Goal: Task Accomplishment & Management: Use online tool/utility

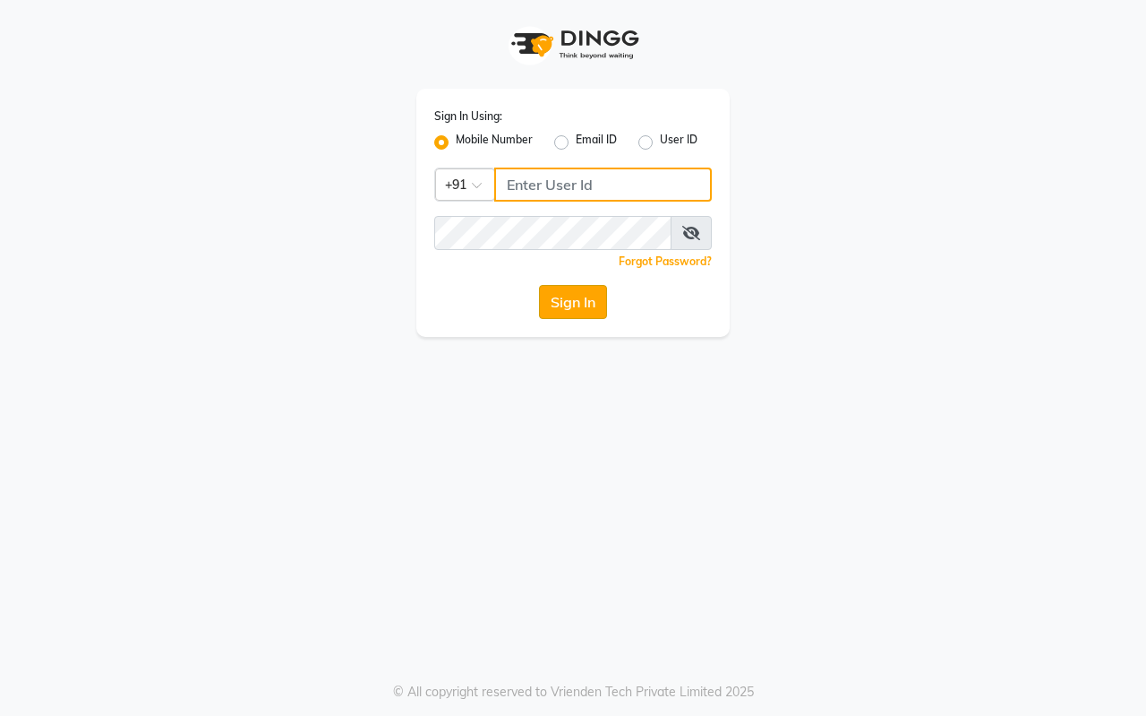
type input "7420902029"
click at [565, 298] on button "Sign In" at bounding box center [573, 302] width 68 height 34
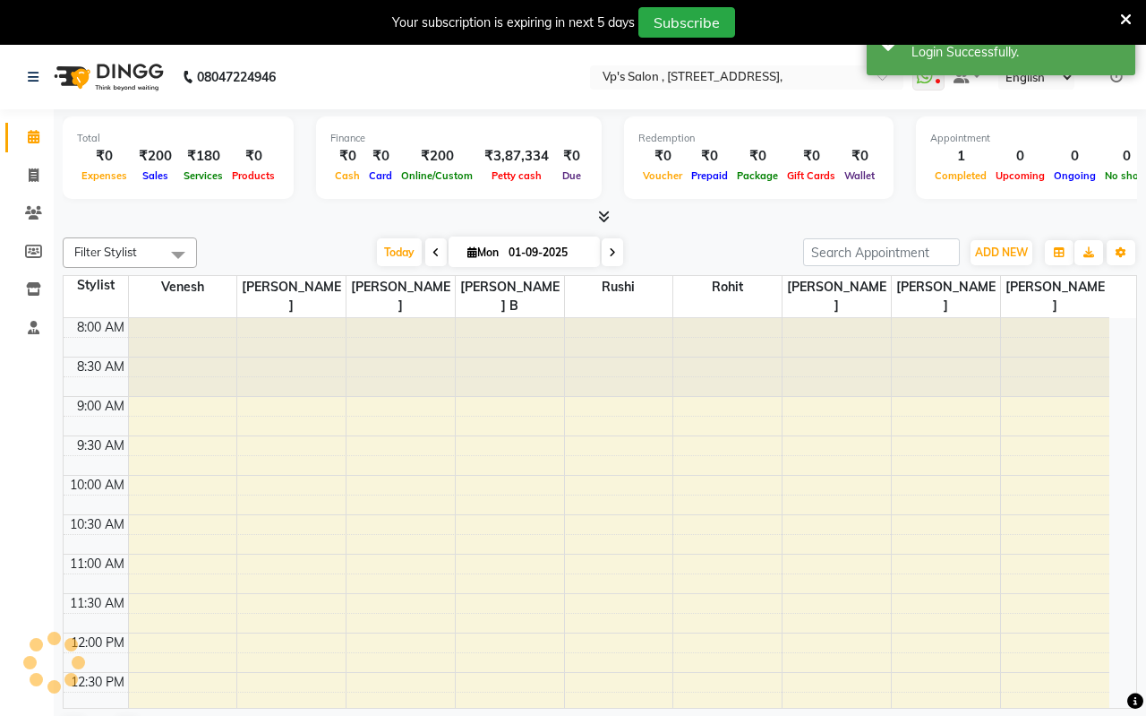
select select "en"
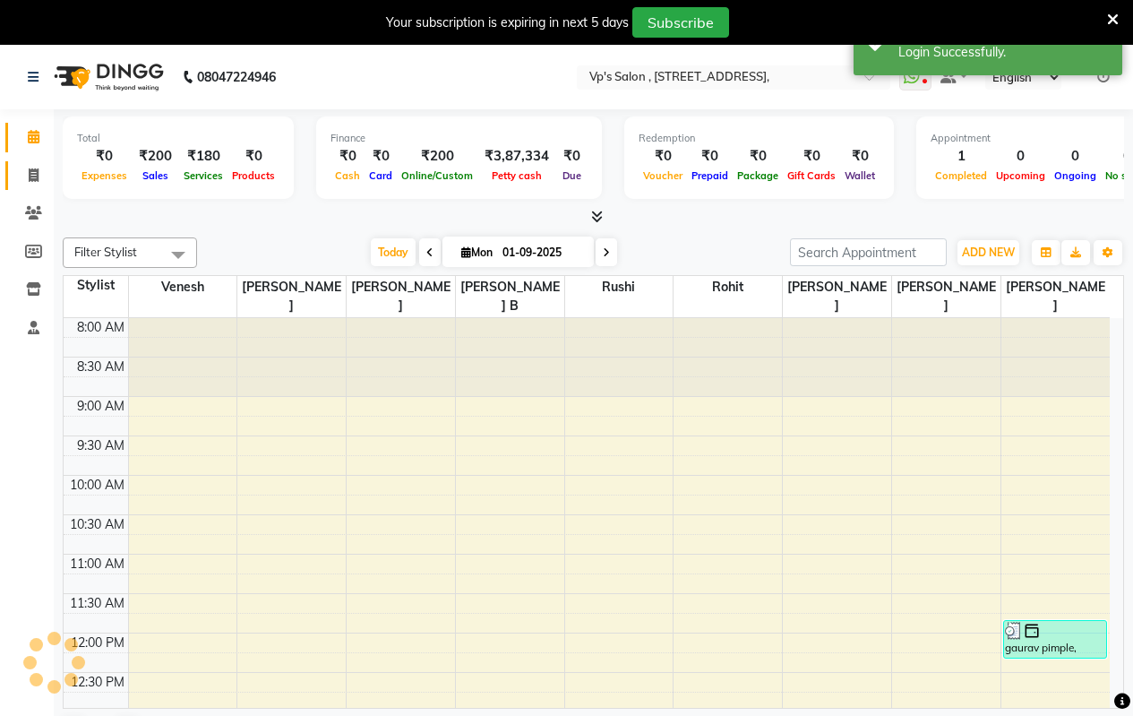
click at [33, 176] on icon at bounding box center [34, 174] width 10 height 13
select select "service"
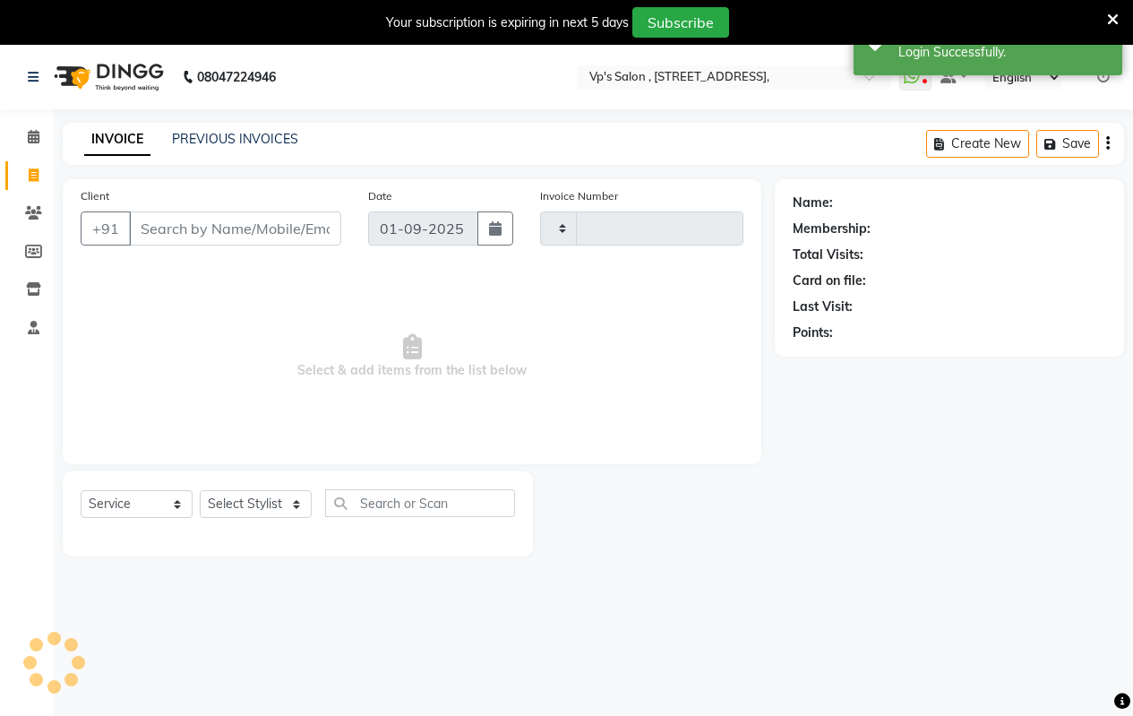
type input "1791"
select select "4917"
click at [184, 238] on input "Client" at bounding box center [235, 228] width 212 height 34
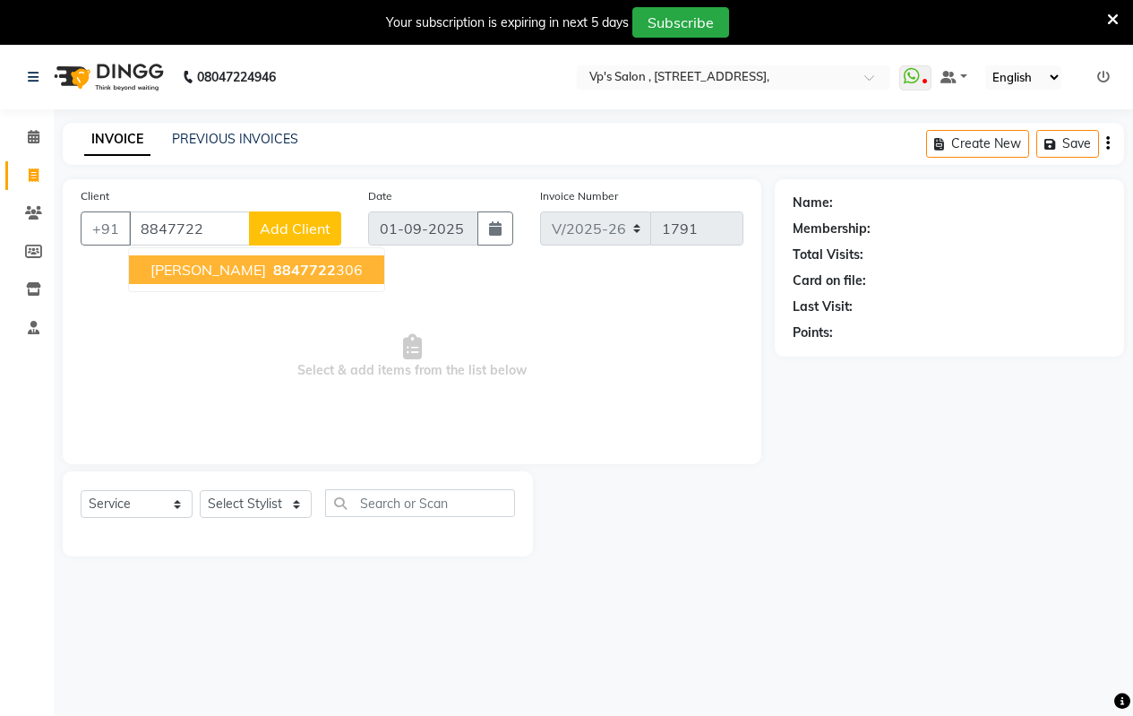
click at [182, 258] on button "[PERSON_NAME] 8847722 306" at bounding box center [256, 269] width 255 height 29
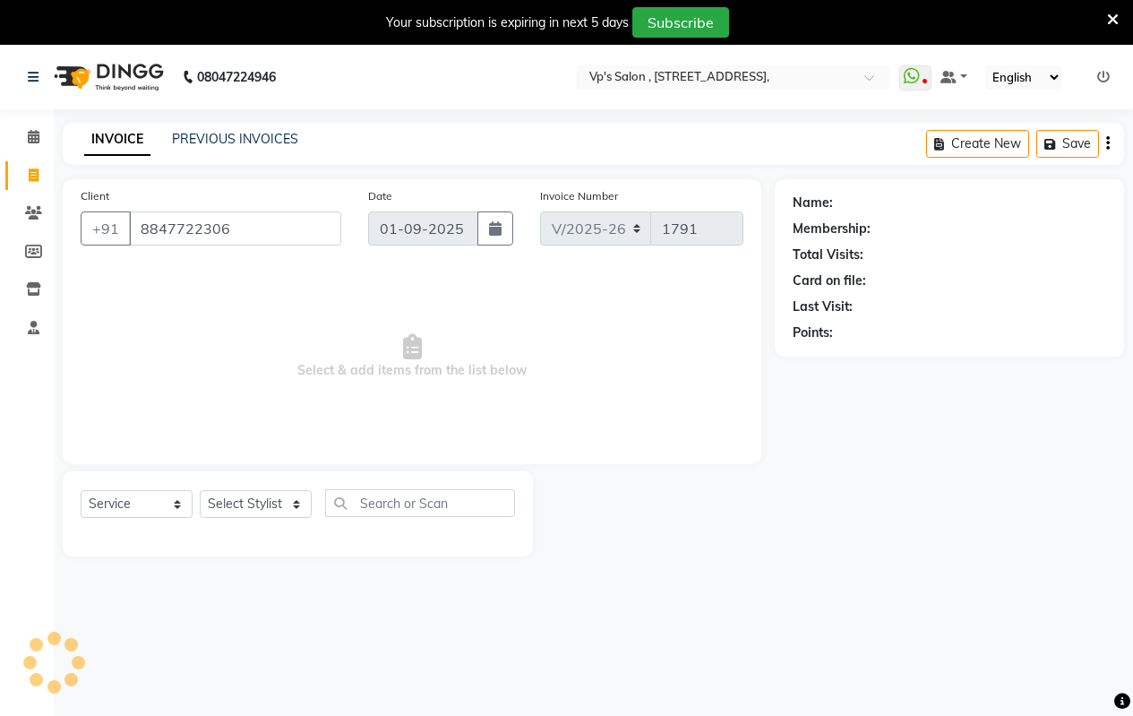
type input "8847722306"
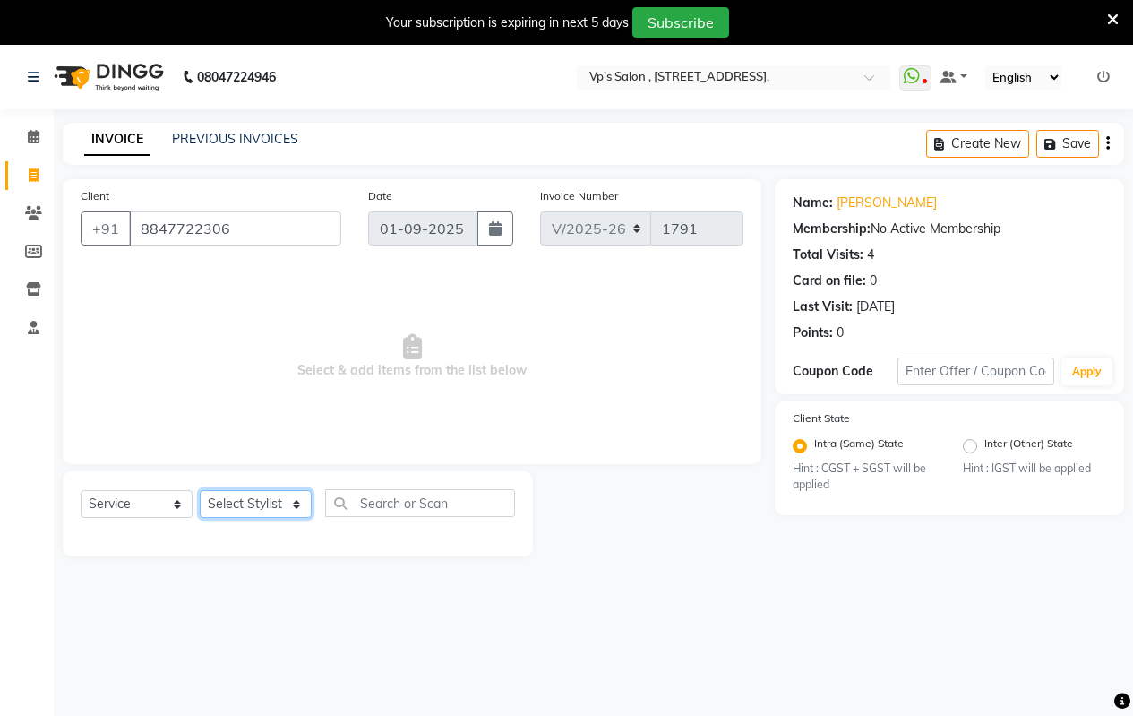
click at [262, 502] on select "Select Stylist [PERSON_NAME] [PERSON_NAME] [PERSON_NAME] [PERSON_NAME] priyanka…" at bounding box center [256, 504] width 112 height 28
select select "71690"
click at [200, 490] on select "Select Stylist [PERSON_NAME] [PERSON_NAME] [PERSON_NAME] [PERSON_NAME] priyanka…" at bounding box center [256, 504] width 112 height 28
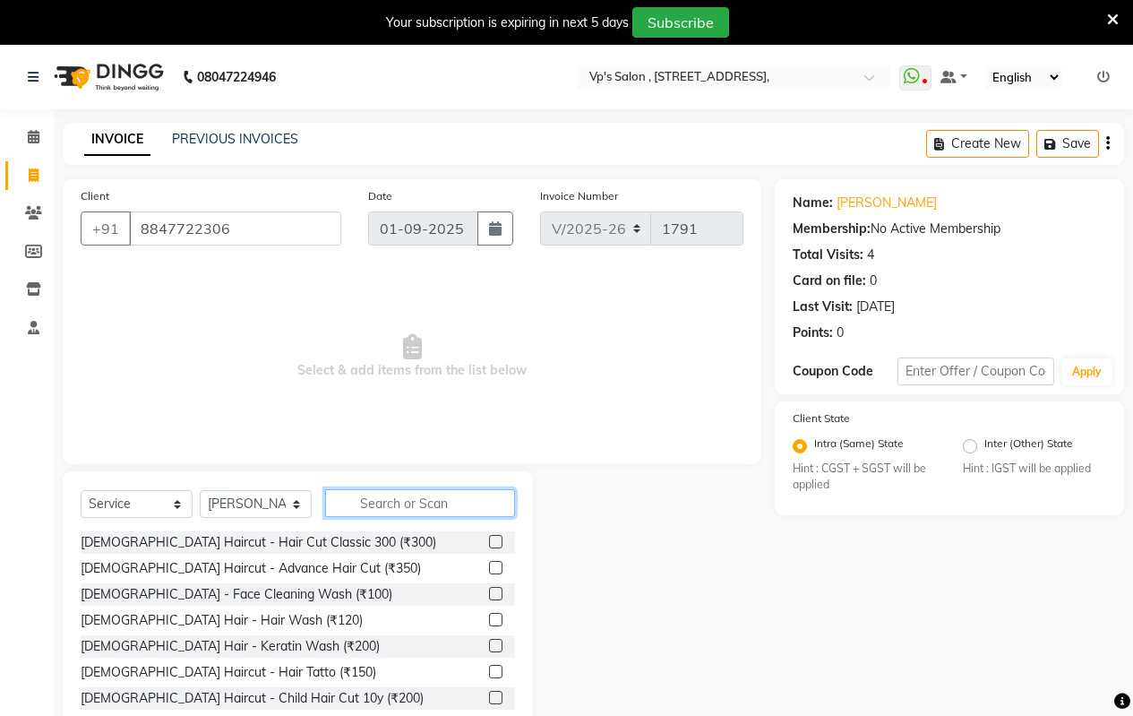
click at [406, 497] on input "text" at bounding box center [420, 503] width 190 height 28
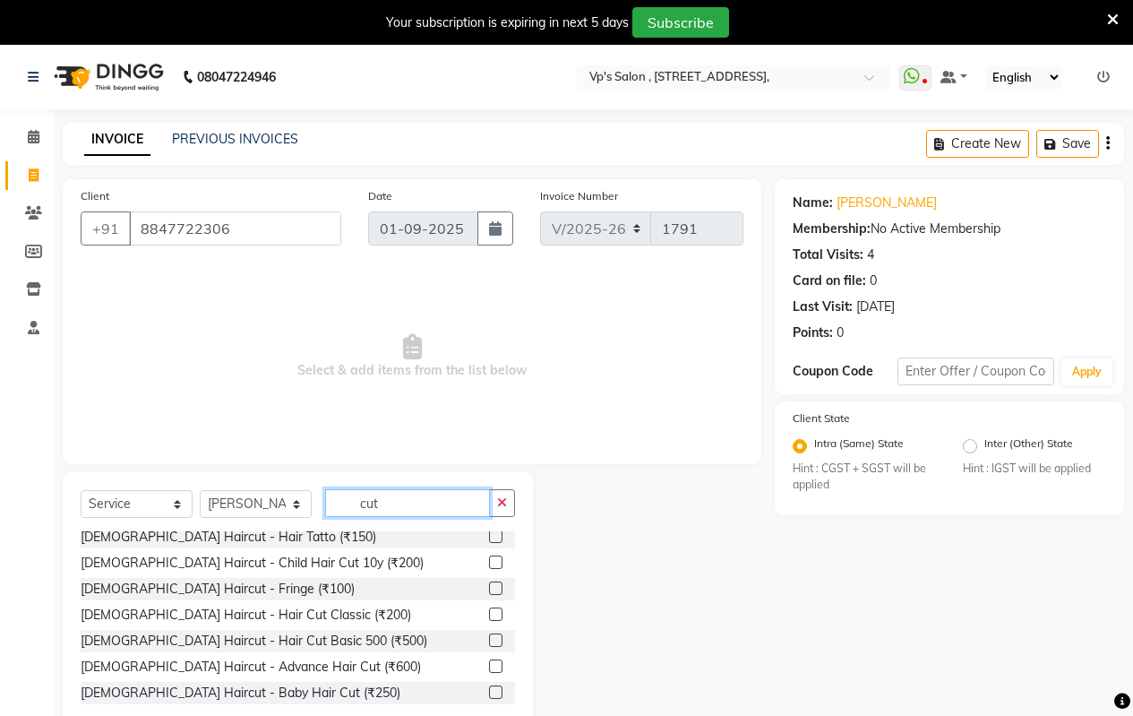
scroll to position [133, 0]
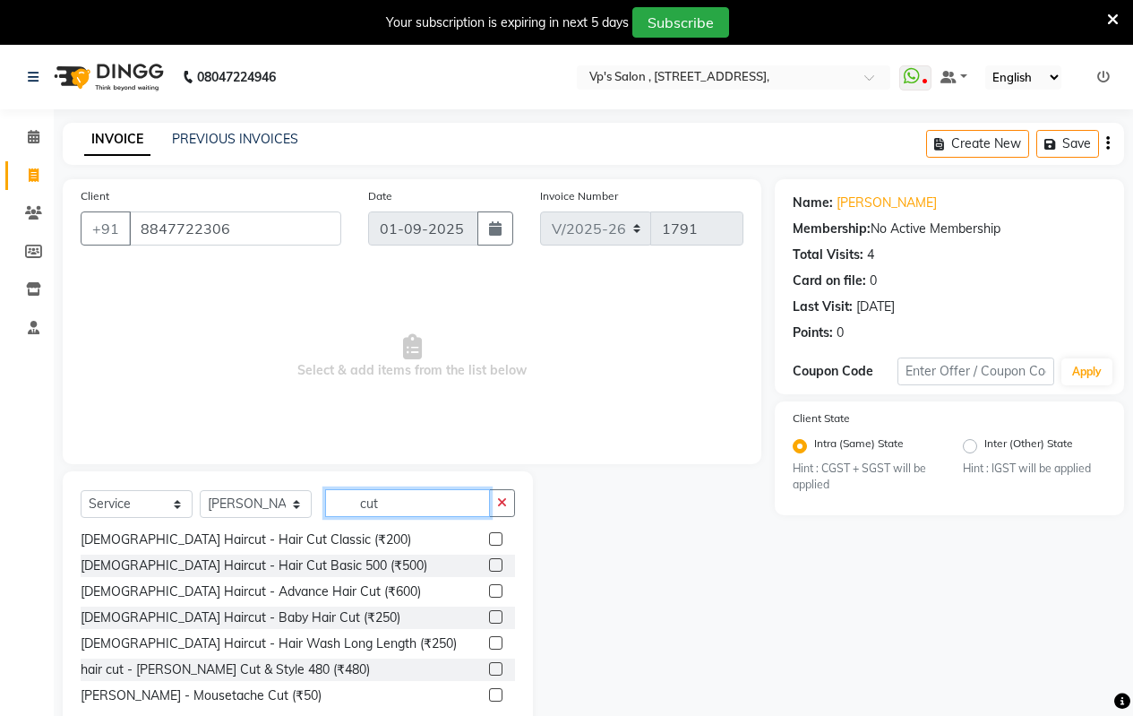
type input "cut"
click at [489, 592] on label at bounding box center [495, 590] width 13 height 13
click at [489, 592] on input "checkbox" at bounding box center [495, 592] width 12 height 12
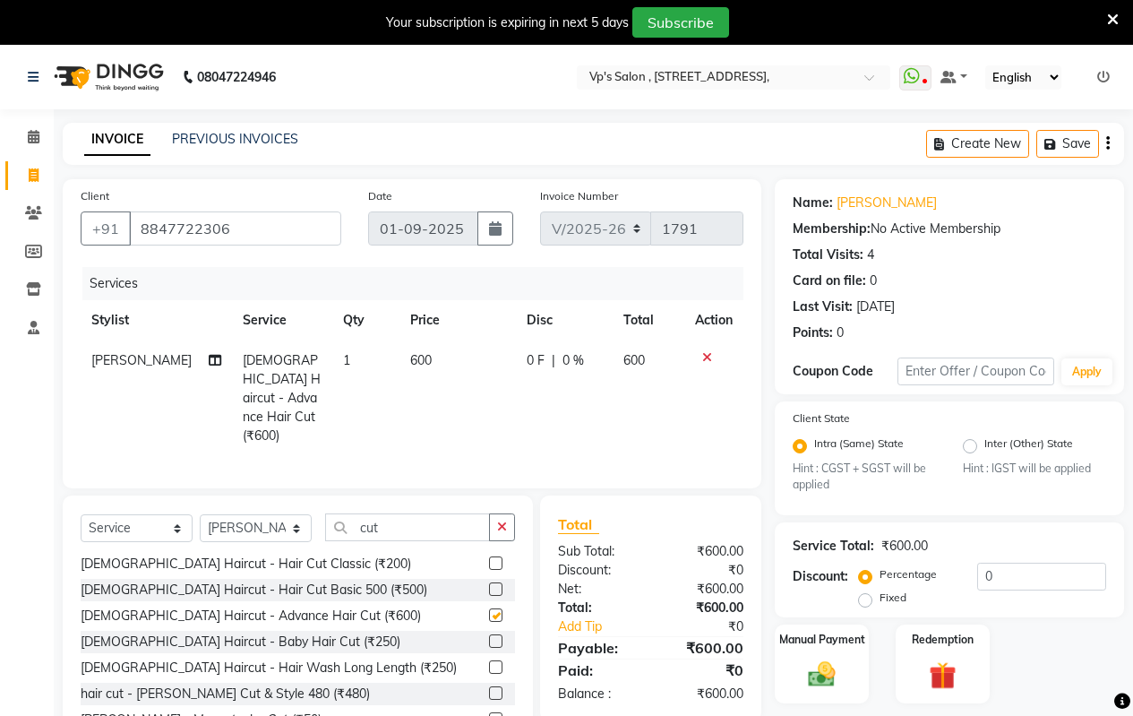
checkbox input "false"
click at [505, 520] on icon "button" at bounding box center [502, 526] width 10 height 13
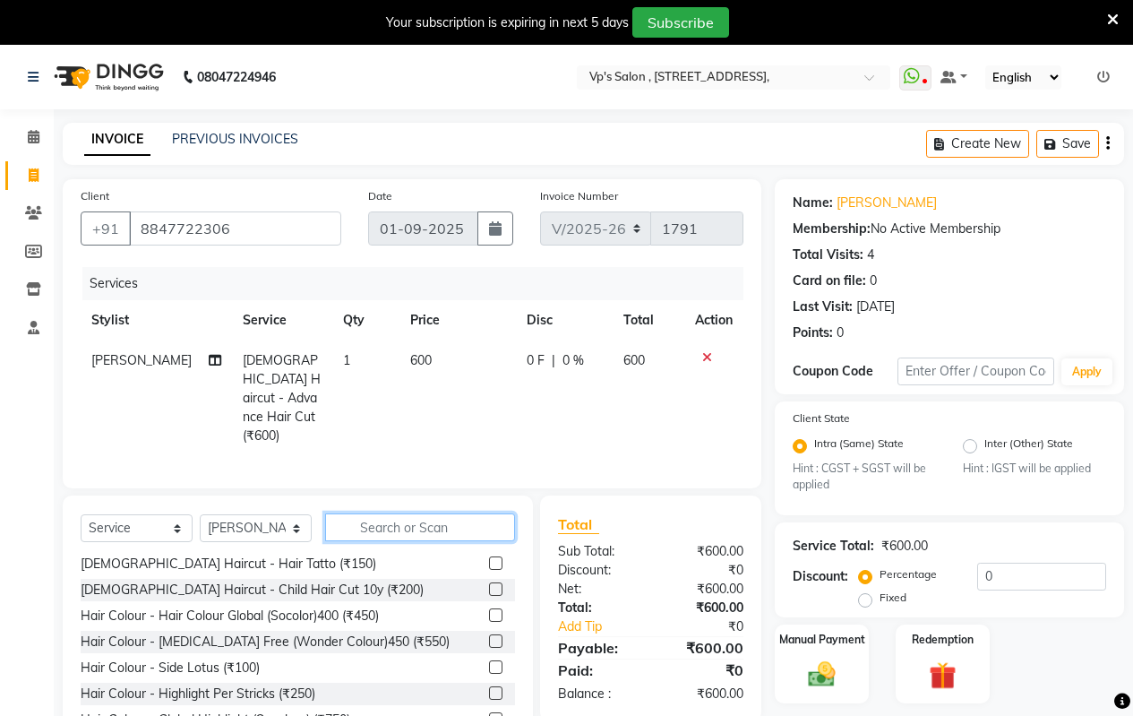
scroll to position [656, 0]
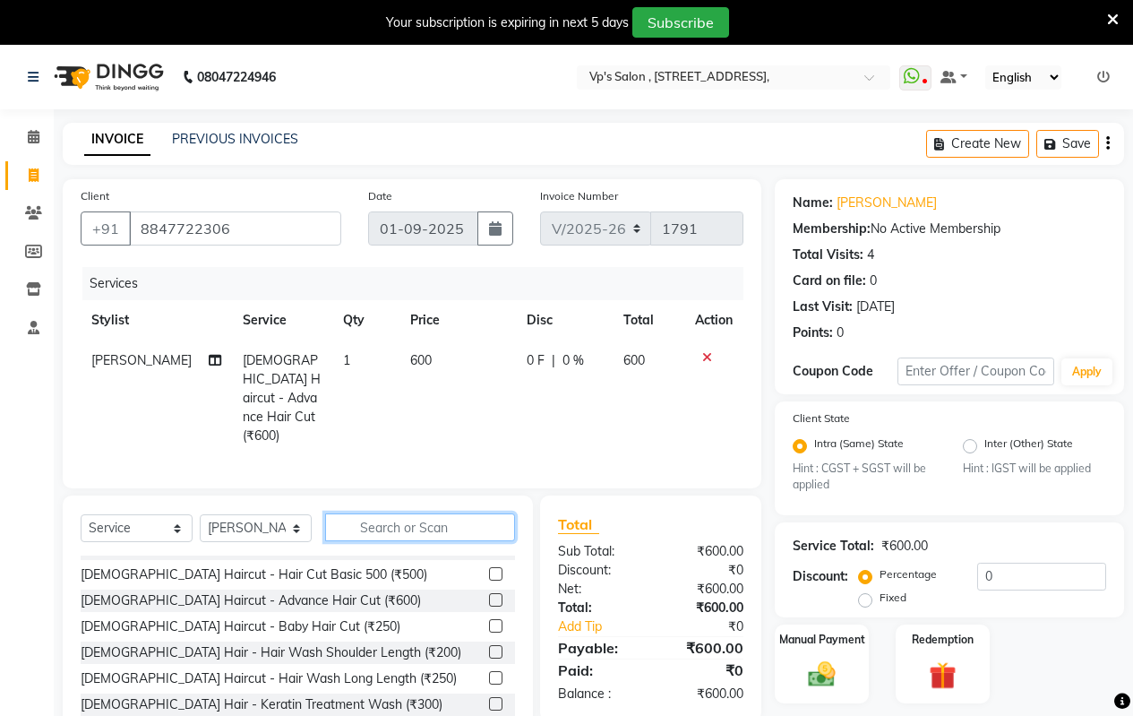
click at [441, 513] on input "text" at bounding box center [420, 527] width 190 height 28
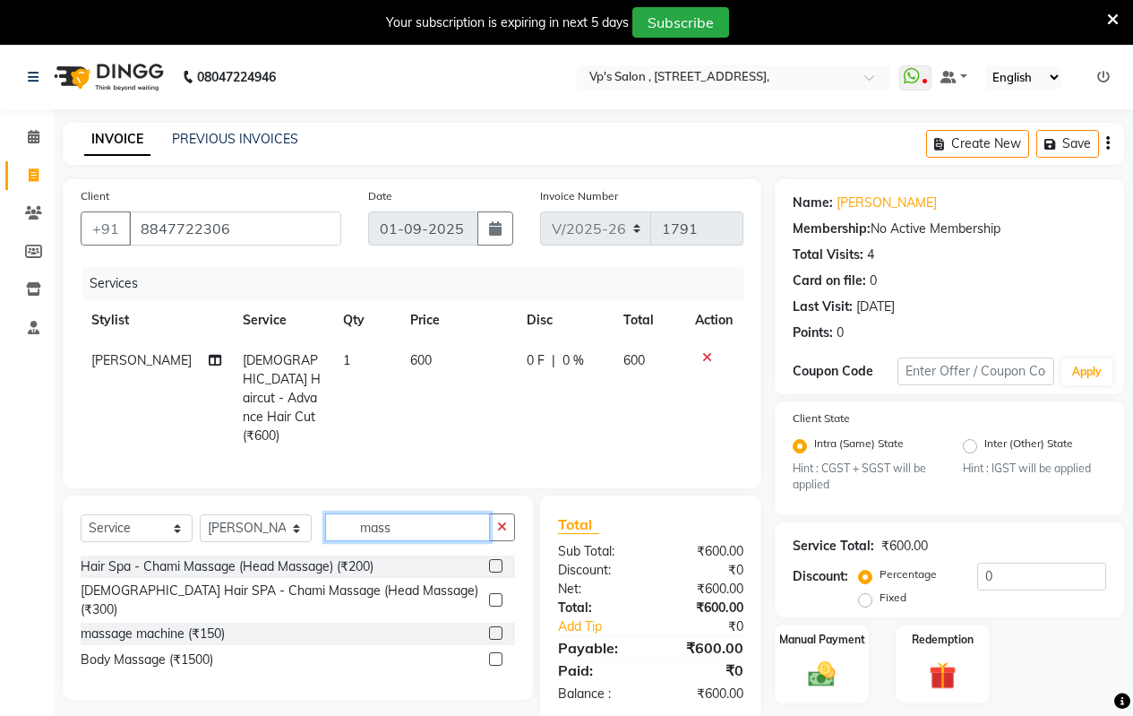
scroll to position [0, 0]
type input "mass"
click at [494, 626] on label at bounding box center [495, 632] width 13 height 13
click at [494, 628] on input "checkbox" at bounding box center [495, 634] width 12 height 12
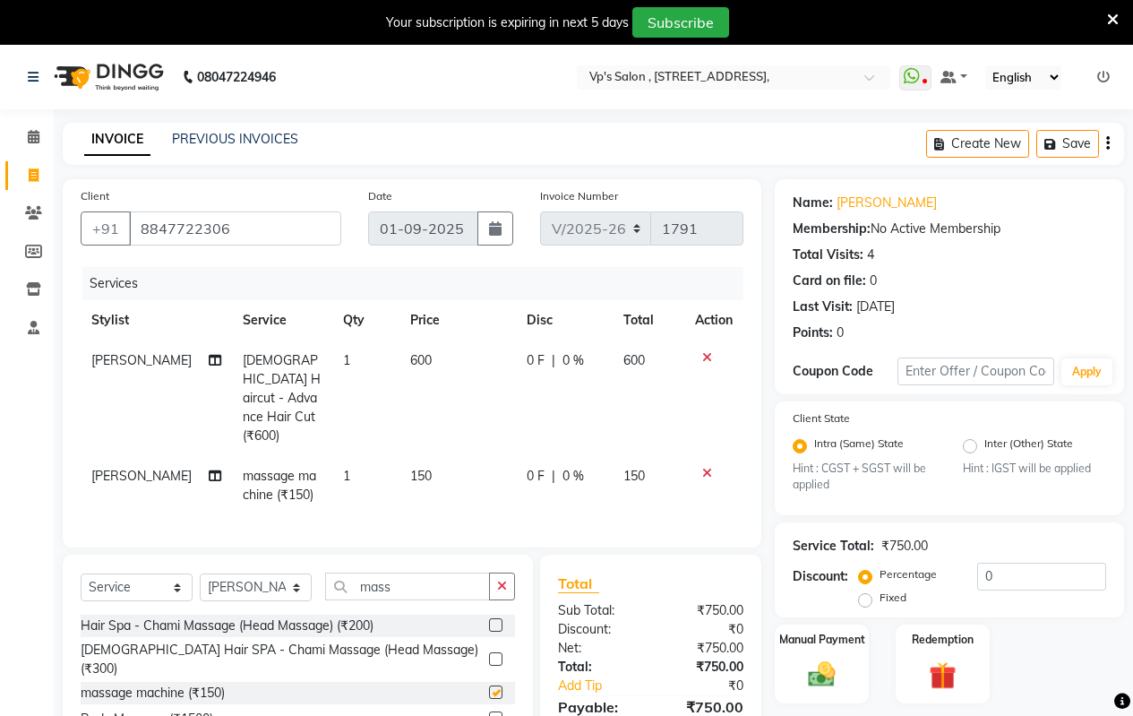
checkbox input "false"
click at [424, 456] on td "150" at bounding box center [457, 485] width 116 height 59
select select "71690"
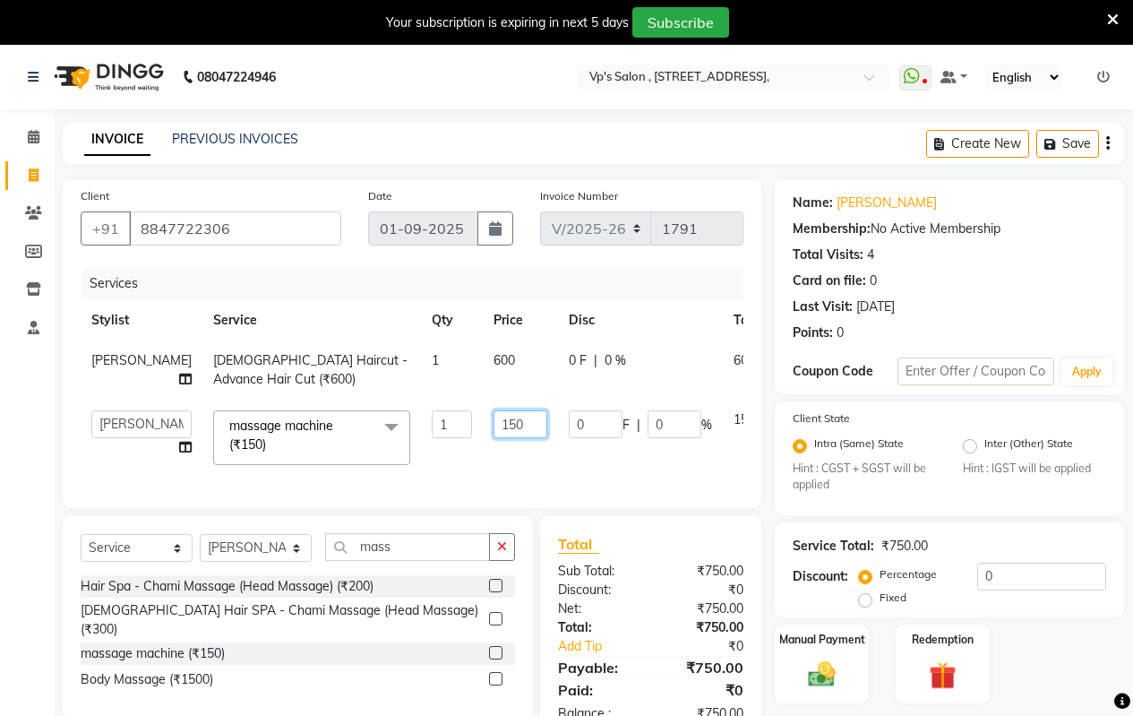
click at [493, 438] on input "150" at bounding box center [520, 424] width 54 height 28
type input "100"
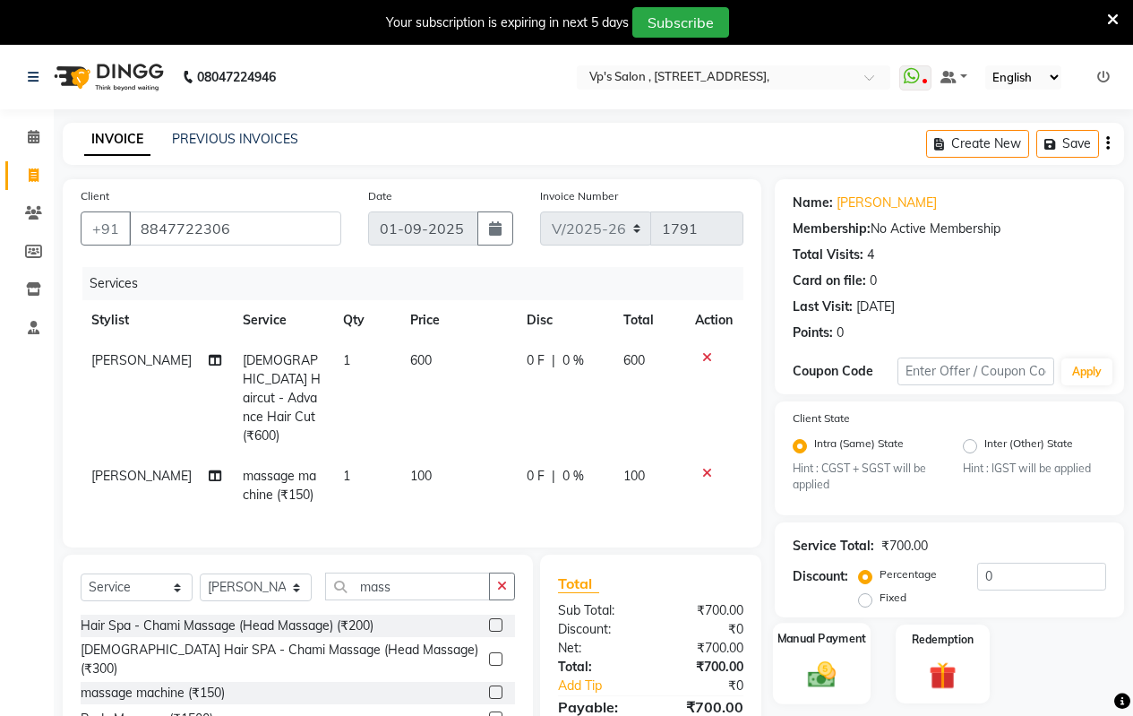
click at [827, 688] on img at bounding box center [822, 674] width 46 height 32
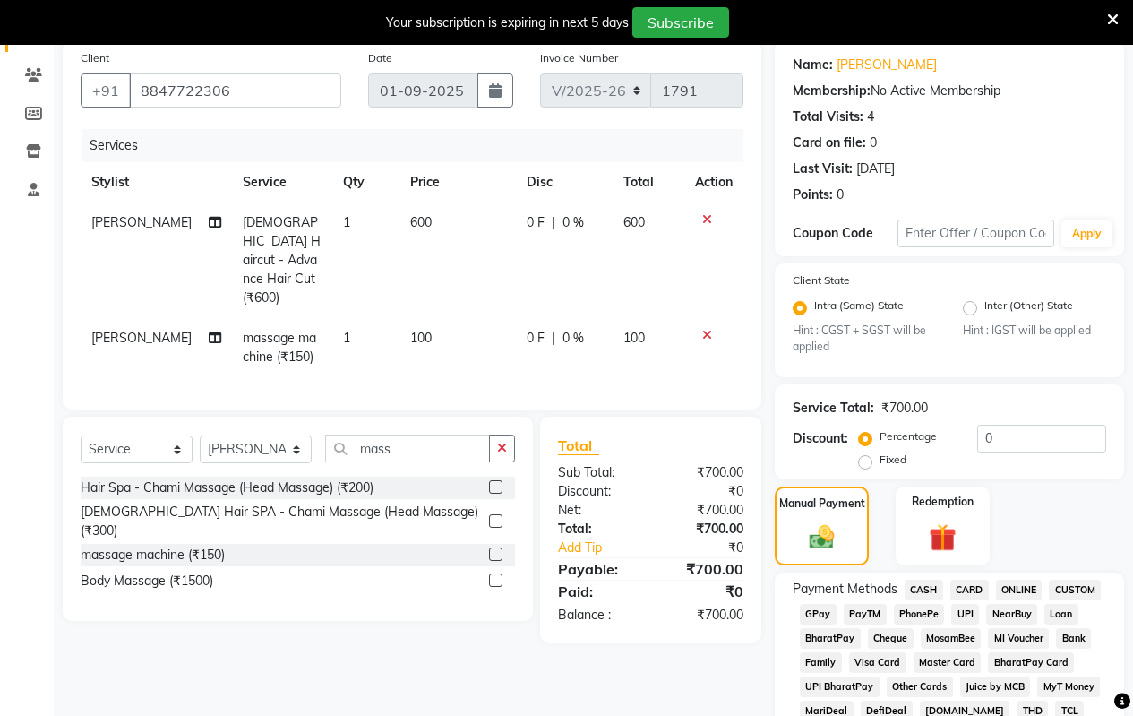
scroll to position [448, 0]
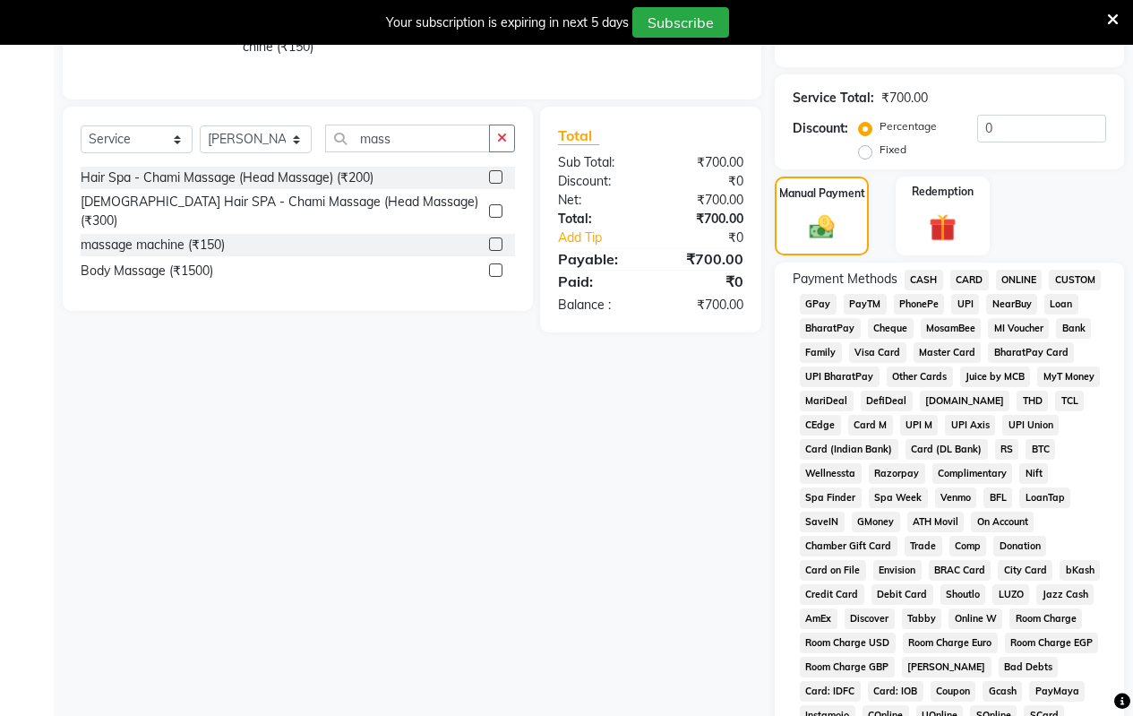
click at [1009, 275] on span "ONLINE" at bounding box center [1019, 280] width 47 height 21
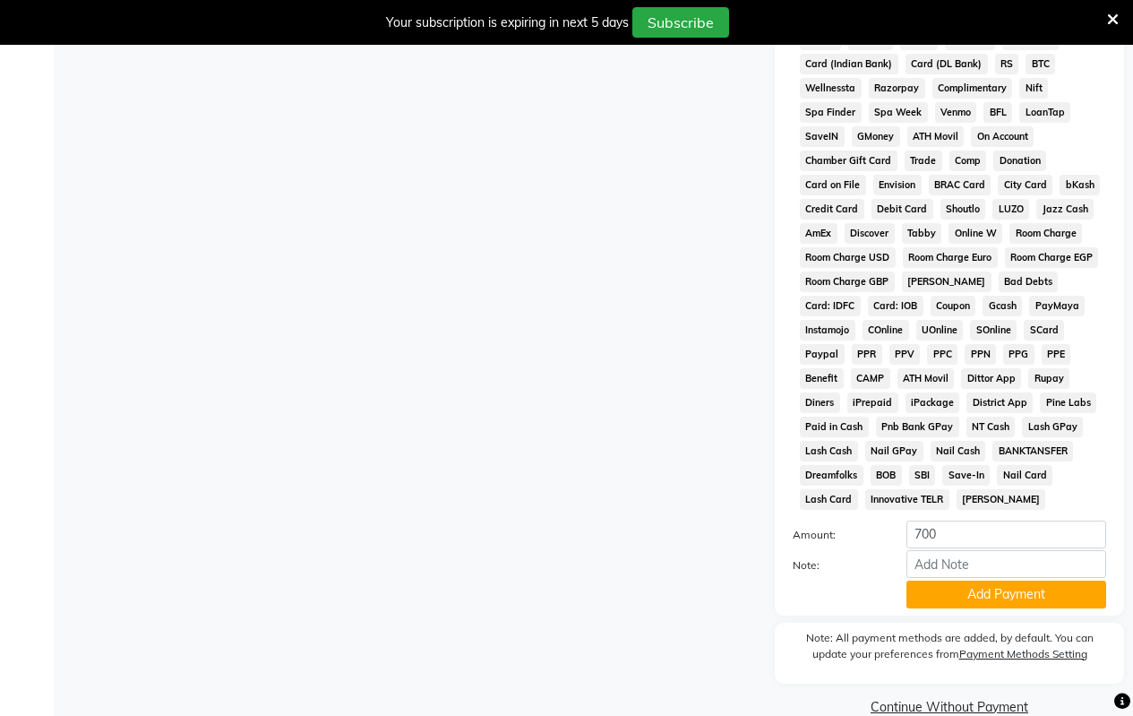
scroll to position [864, 0]
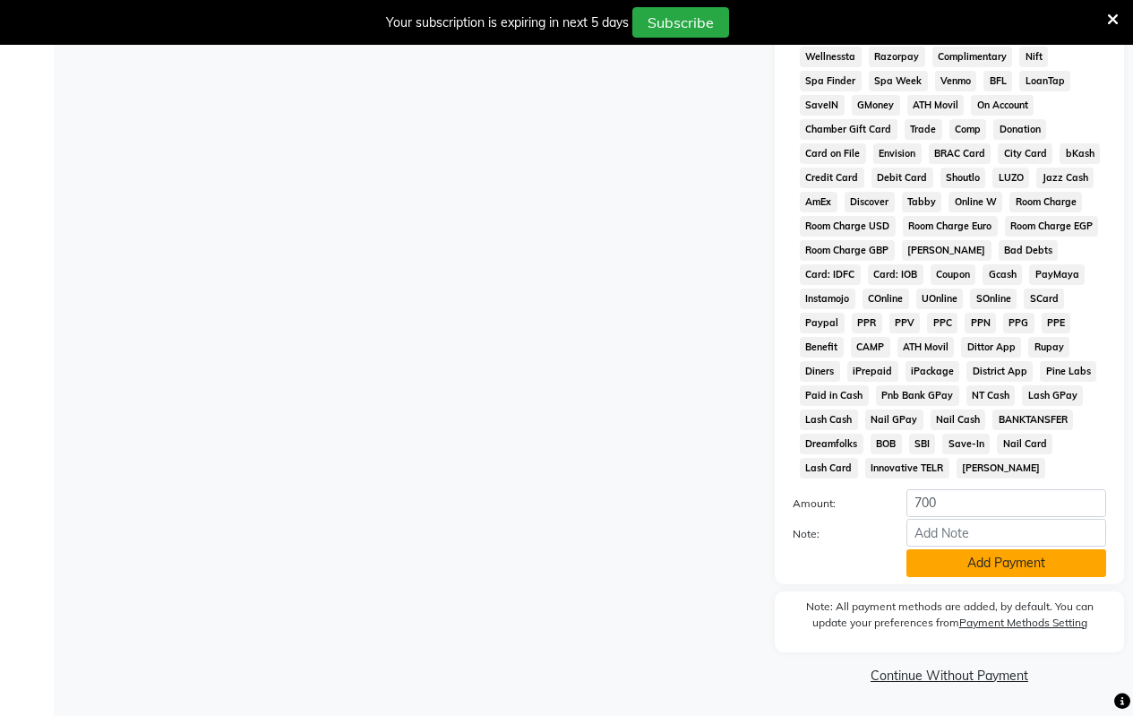
click at [974, 565] on button "Add Payment" at bounding box center [1006, 563] width 200 height 28
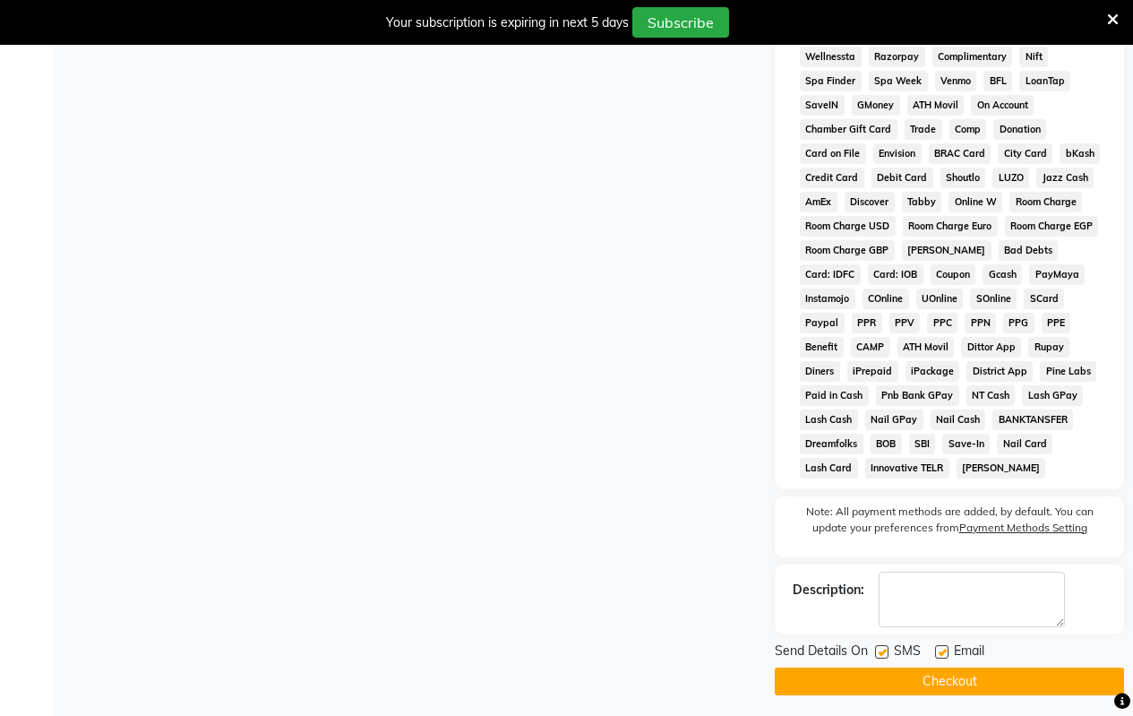
click at [905, 684] on button "Checkout" at bounding box center [949, 681] width 349 height 28
